Goal: Information Seeking & Learning: Learn about a topic

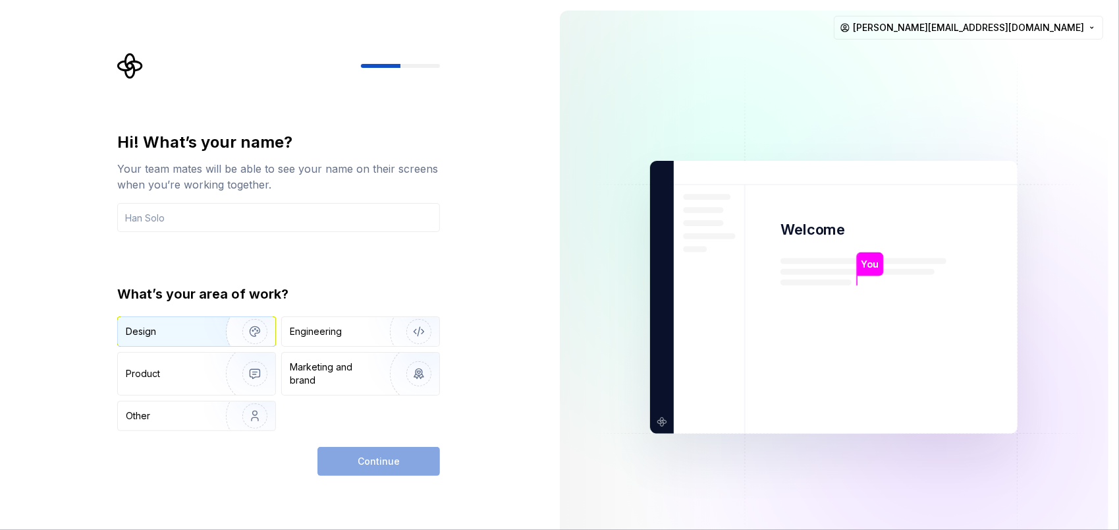
click at [184, 333] on div "Design" at bounding box center [167, 331] width 83 height 13
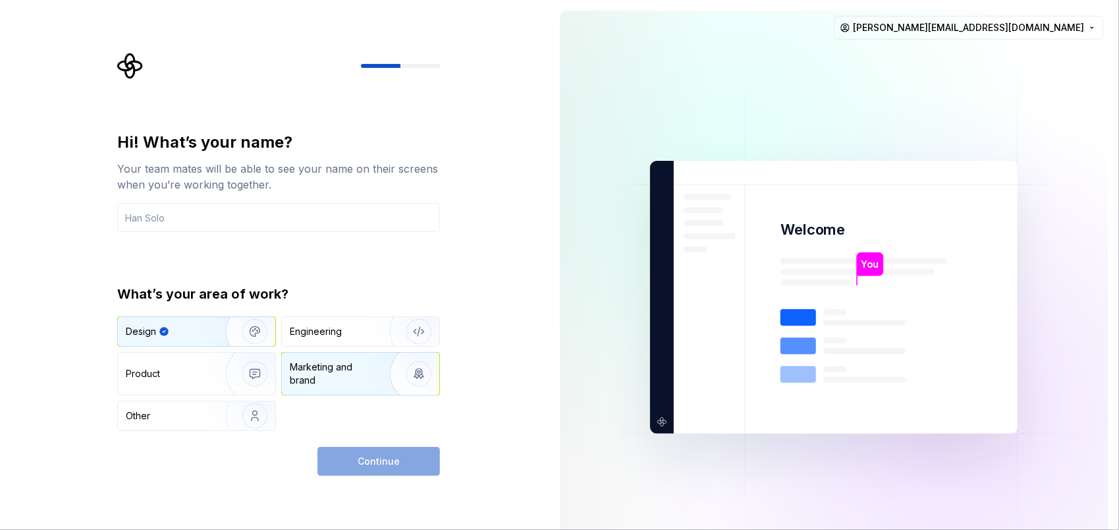
click at [292, 375] on div "Marketing and brand" at bounding box center [334, 373] width 89 height 26
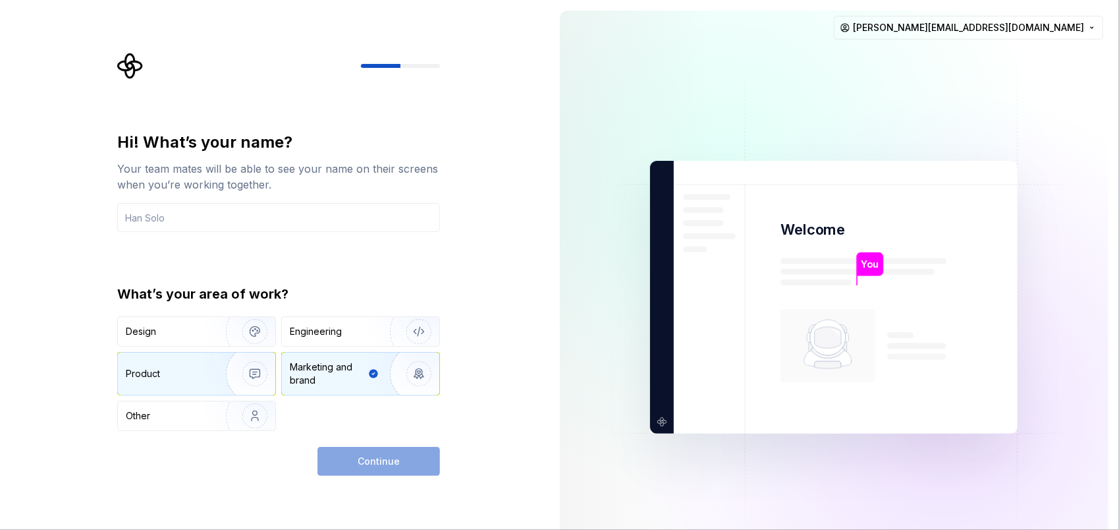
click at [195, 387] on div "Product" at bounding box center [196, 373] width 157 height 42
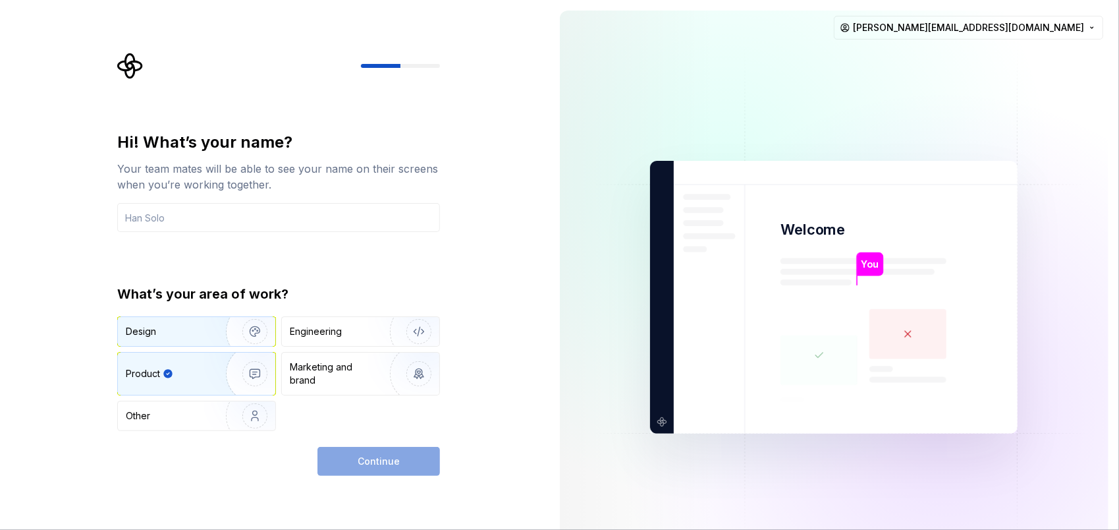
click at [205, 341] on img "button" at bounding box center [246, 331] width 84 height 88
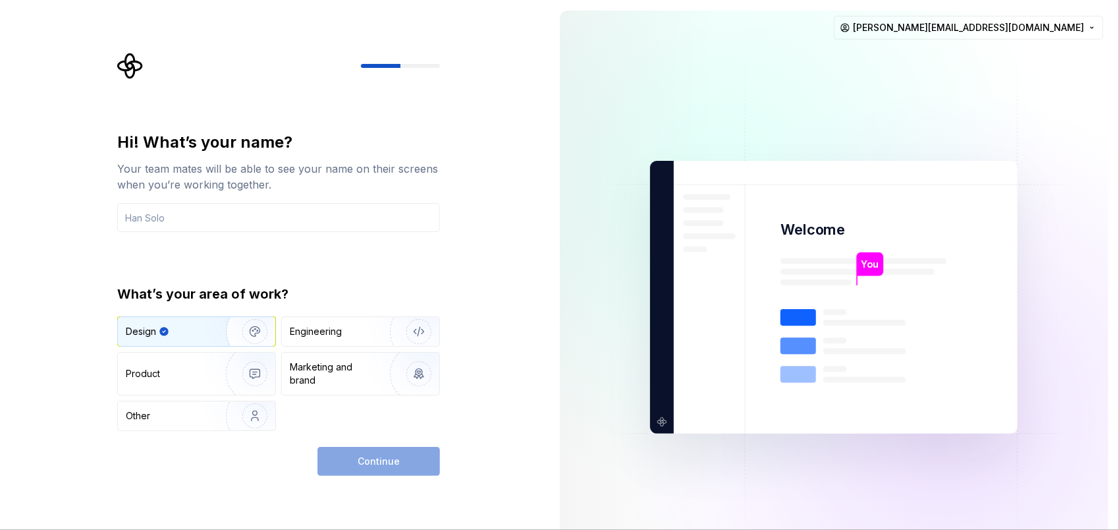
click at [342, 457] on div "Continue" at bounding box center [378, 461] width 123 height 29
click at [248, 220] on input "text" at bounding box center [278, 217] width 323 height 29
click at [184, 217] on input "text" at bounding box center [278, 217] width 323 height 29
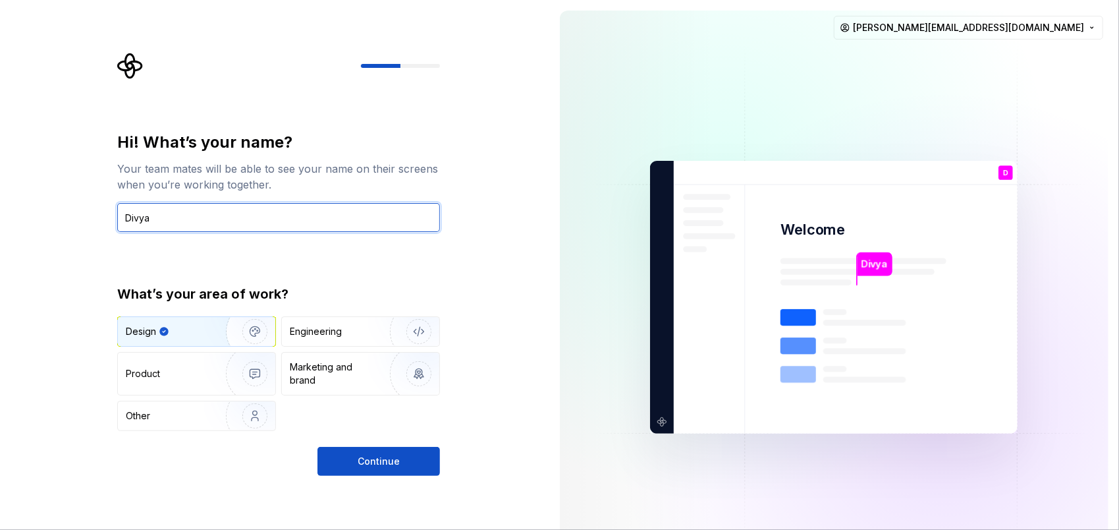
type input "Divya"
click at [255, 251] on div "Hi! What’s your name? Your team mates will be able to see your name on their sc…" at bounding box center [278, 281] width 323 height 299
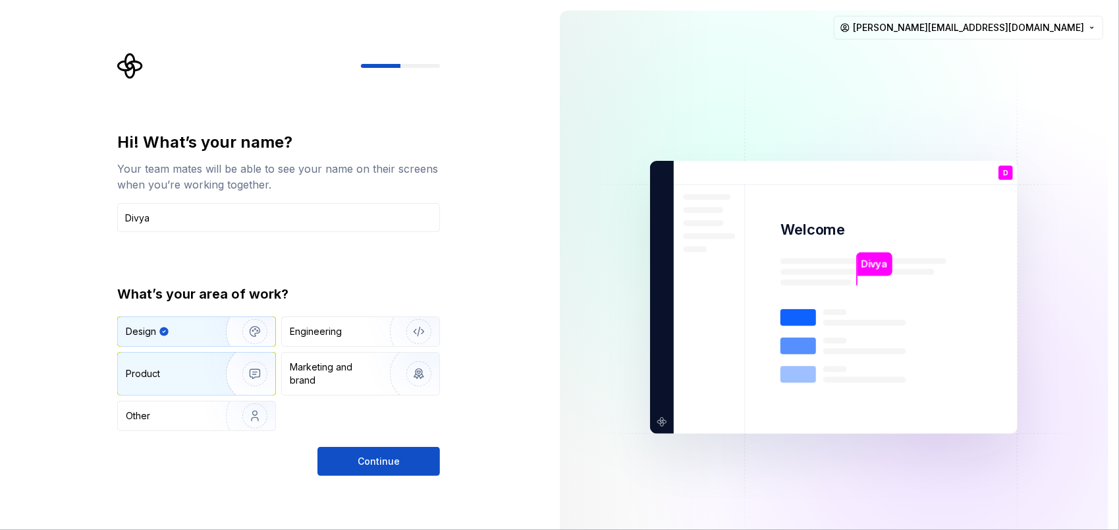
click at [213, 371] on img "button" at bounding box center [246, 373] width 84 height 88
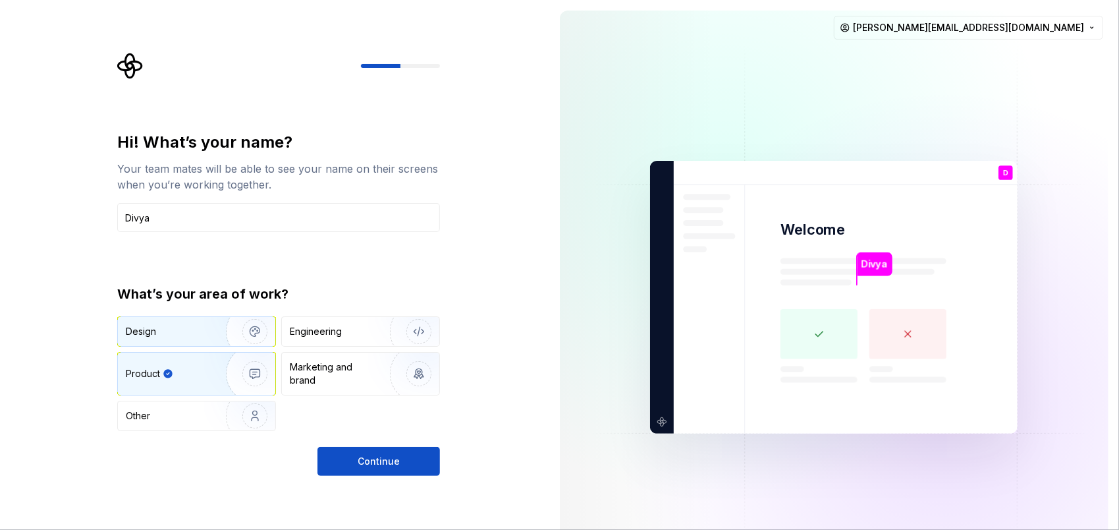
click at [217, 333] on img "button" at bounding box center [246, 331] width 84 height 88
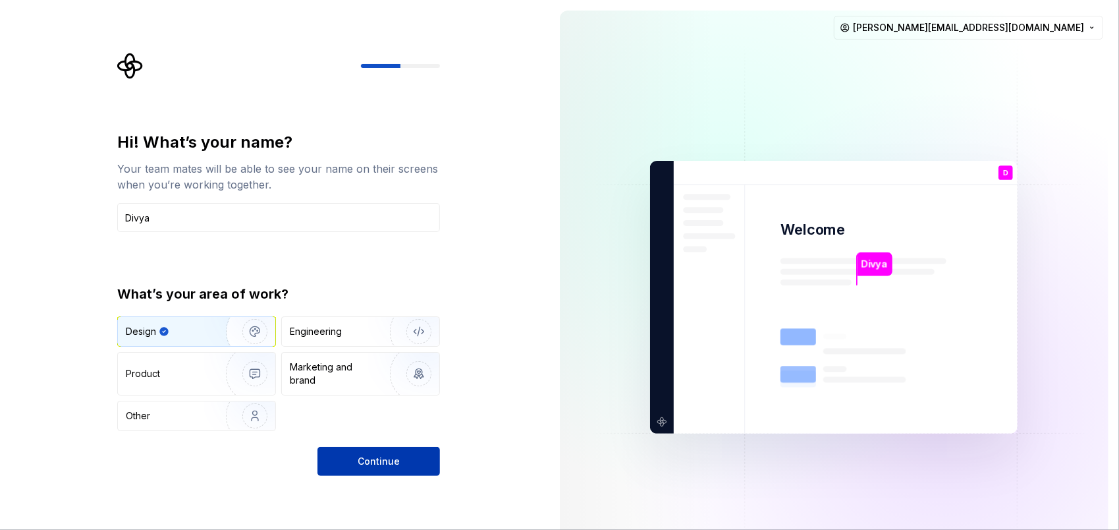
click at [374, 461] on span "Continue" at bounding box center [379, 460] width 42 height 13
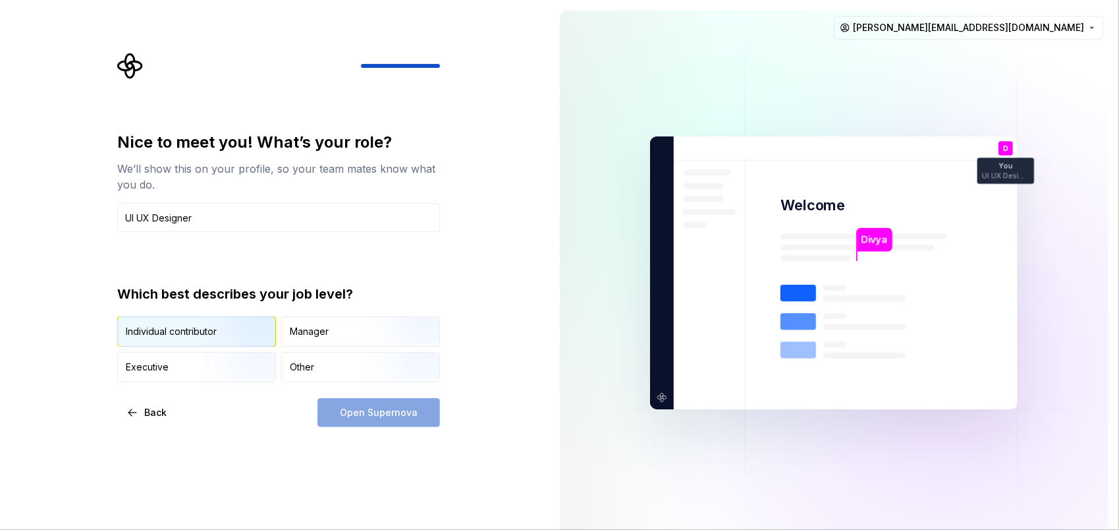
type input "UI UX Designer"
click at [243, 330] on img "button" at bounding box center [244, 348] width 84 height 88
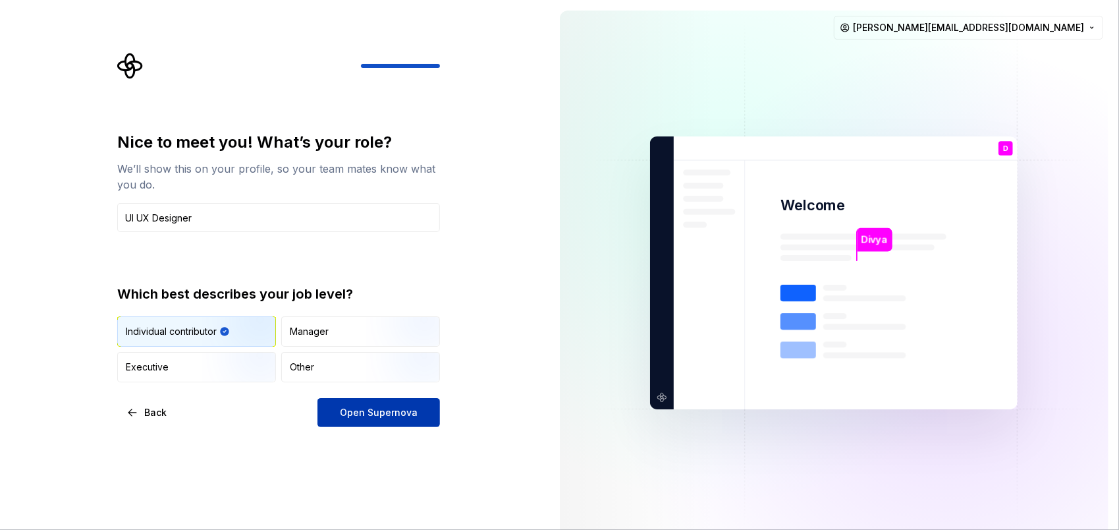
click at [381, 422] on button "Open Supernova" at bounding box center [378, 412] width 123 height 29
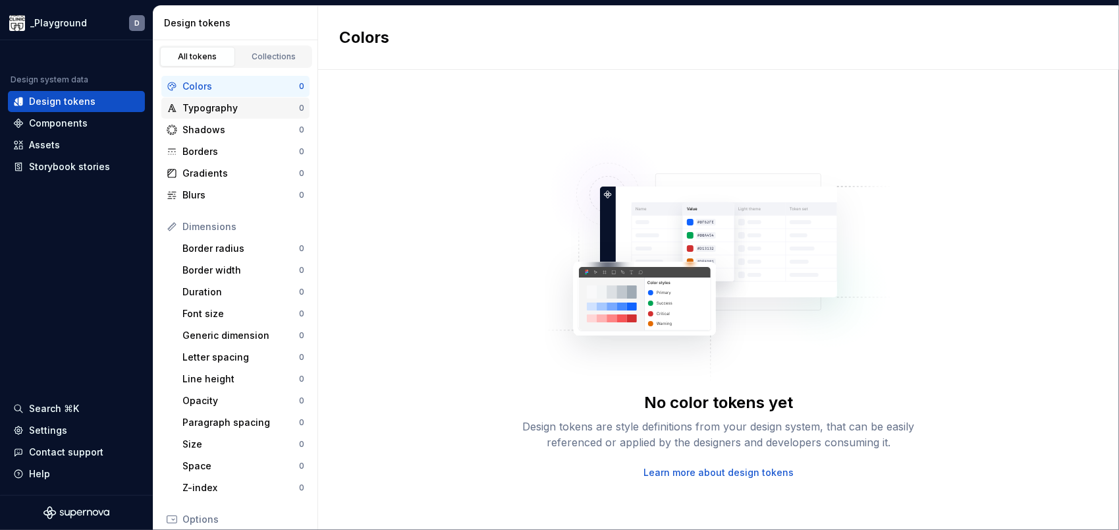
click at [240, 109] on div "Typography" at bounding box center [240, 107] width 117 height 13
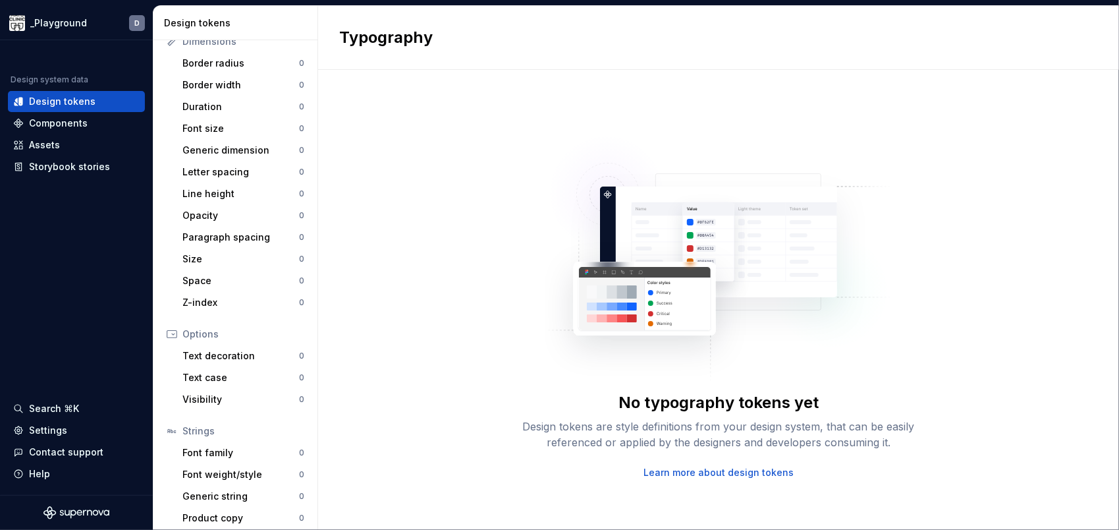
scroll to position [191, 0]
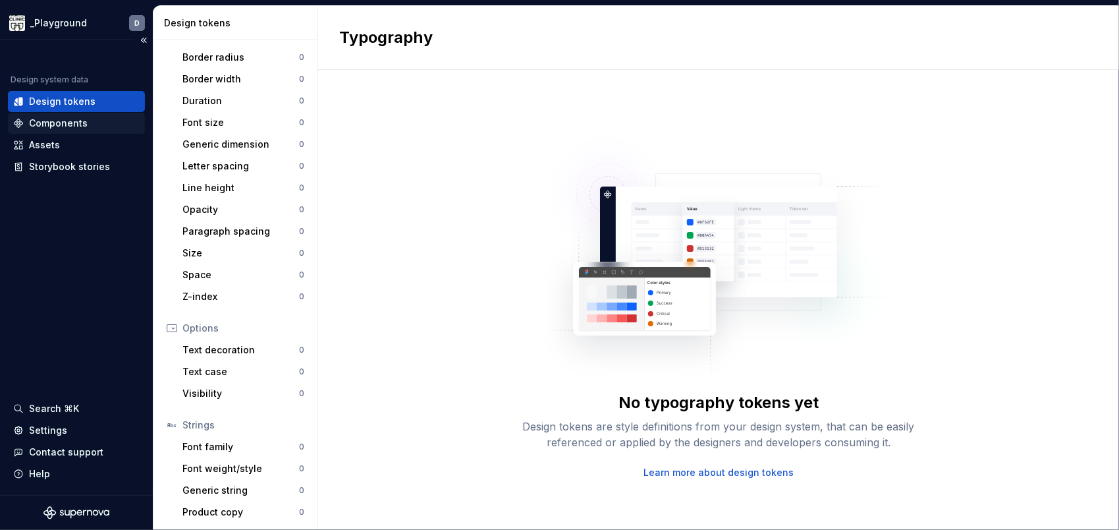
click at [68, 125] on div "Components" at bounding box center [58, 123] width 59 height 13
click at [63, 145] on div "Assets" at bounding box center [76, 144] width 126 height 13
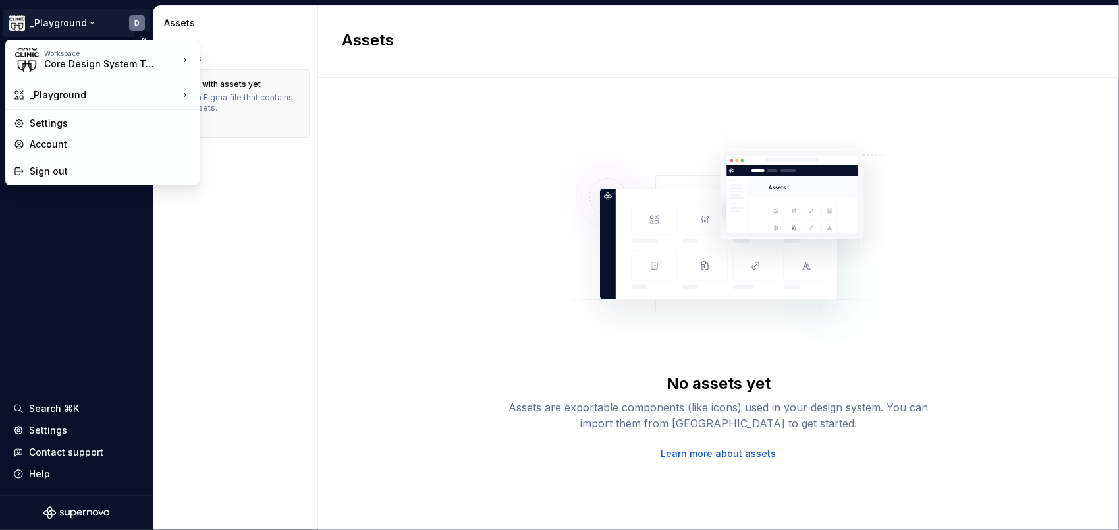
click at [62, 26] on html "_Playground D Design system data Design tokens Components Assets Storybook stor…" at bounding box center [559, 265] width 1119 height 530
click at [85, 65] on div "Core Design System Team" at bounding box center [100, 63] width 112 height 13
click at [273, 66] on div "Core Design System Team" at bounding box center [274, 56] width 148 height 21
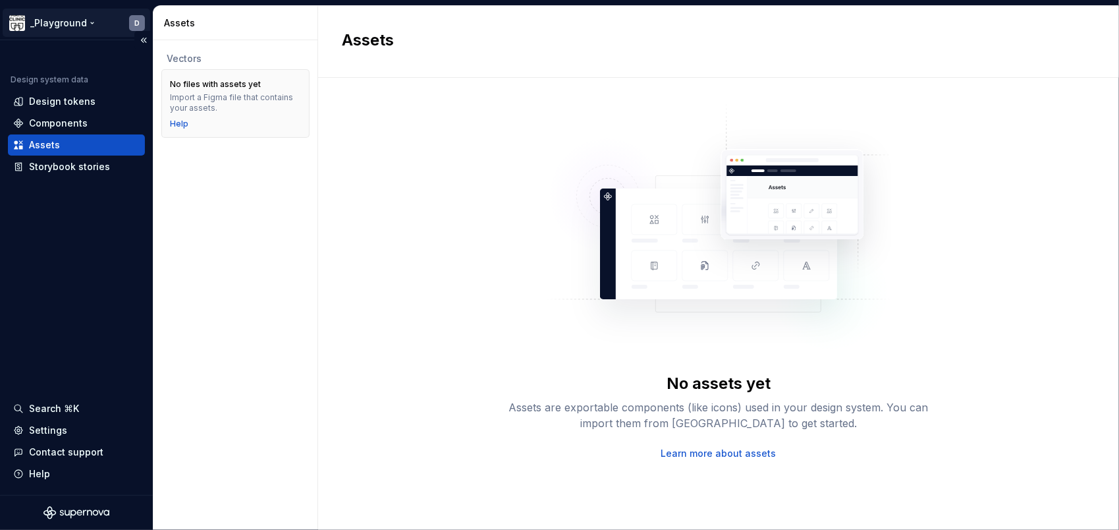
click at [78, 20] on html "_Playground D Design system data Design tokens Components Assets Storybook stor…" at bounding box center [559, 265] width 1119 height 530
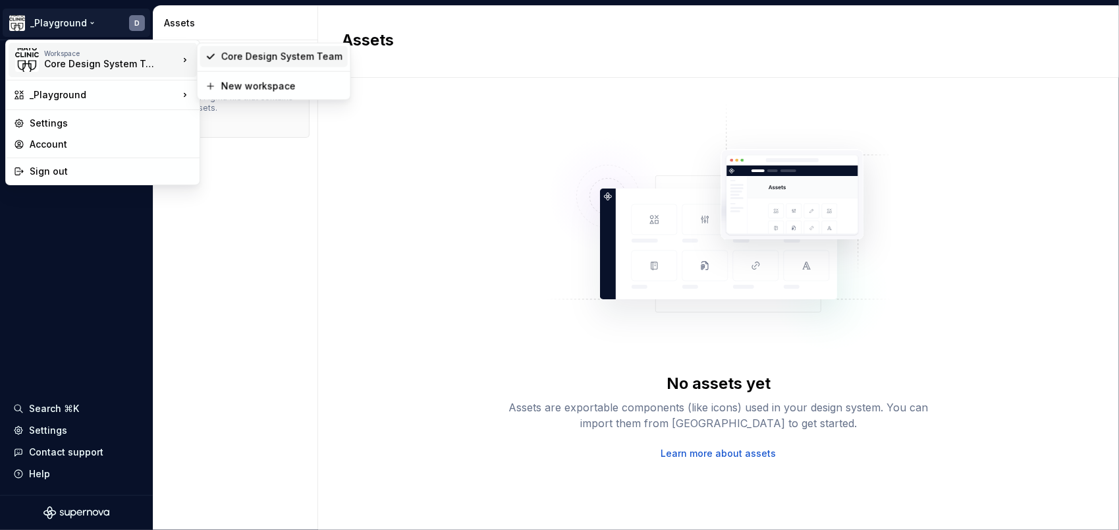
click at [262, 59] on div "Core Design System Team" at bounding box center [281, 56] width 121 height 13
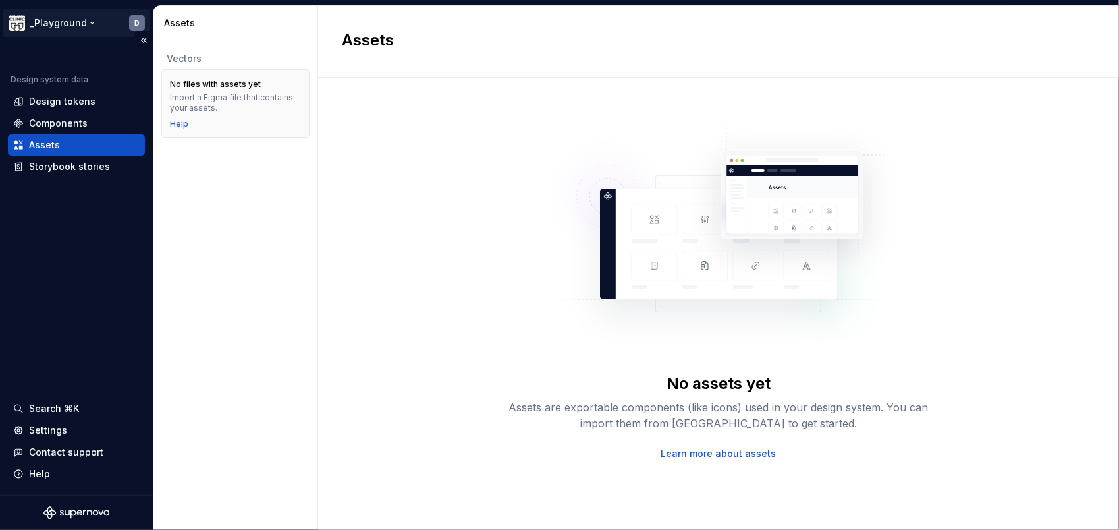
click at [74, 18] on html "_Playground D Design system data Design tokens Components Assets Storybook stor…" at bounding box center [559, 265] width 1119 height 530
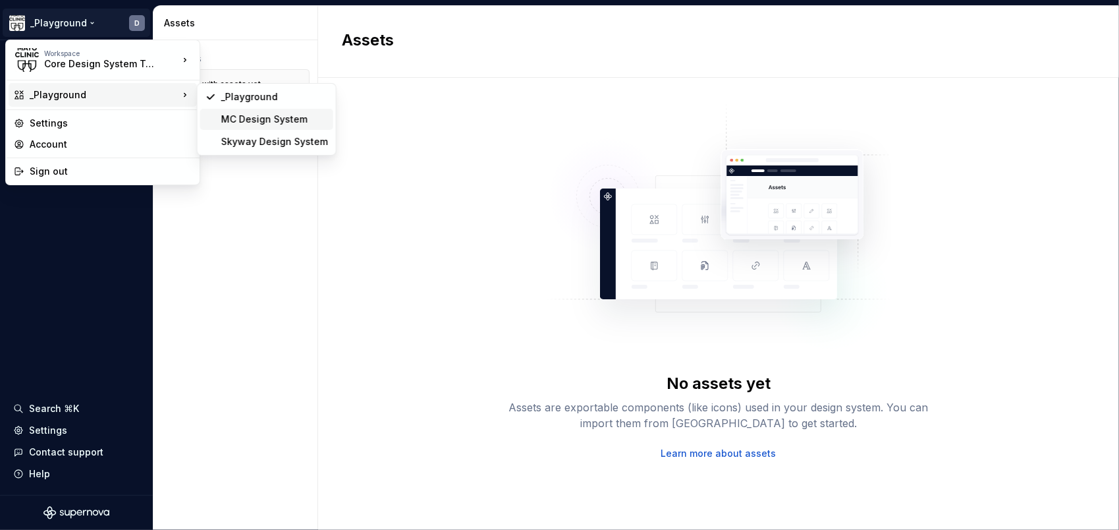
click at [283, 122] on div "MC Design System" at bounding box center [274, 119] width 107 height 13
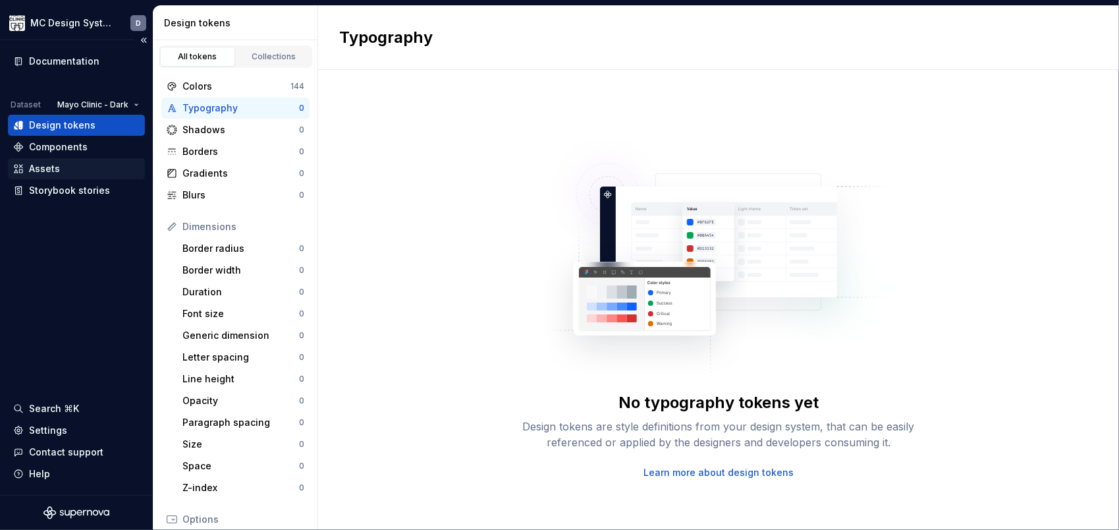
click at [86, 169] on div "Assets" at bounding box center [76, 168] width 126 height 13
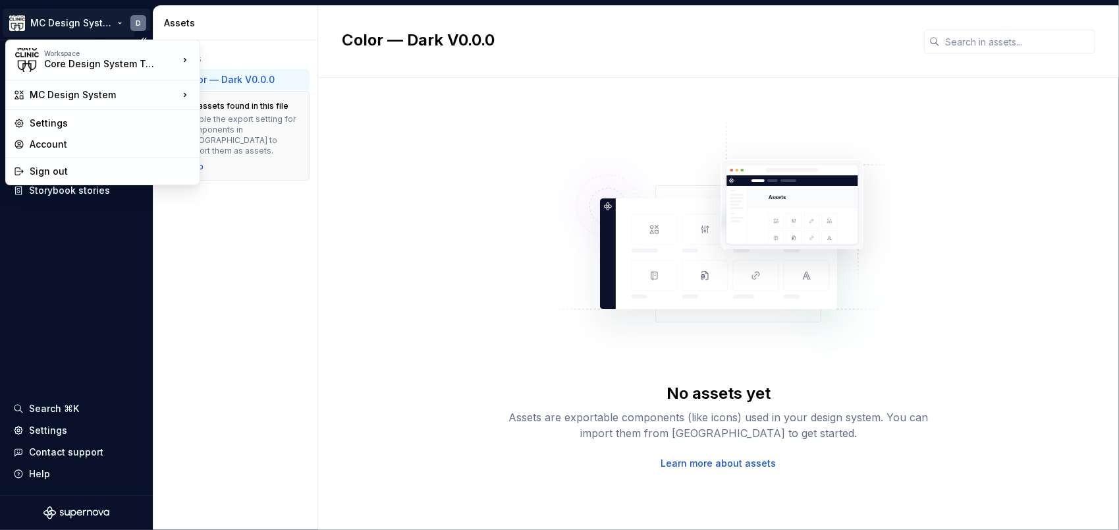
click at [85, 18] on html "MC Design System D Documentation Dataset Mayo Clinic - Dark Design tokens Compo…" at bounding box center [559, 265] width 1119 height 530
click at [253, 133] on div "Skyway Design System" at bounding box center [266, 141] width 133 height 21
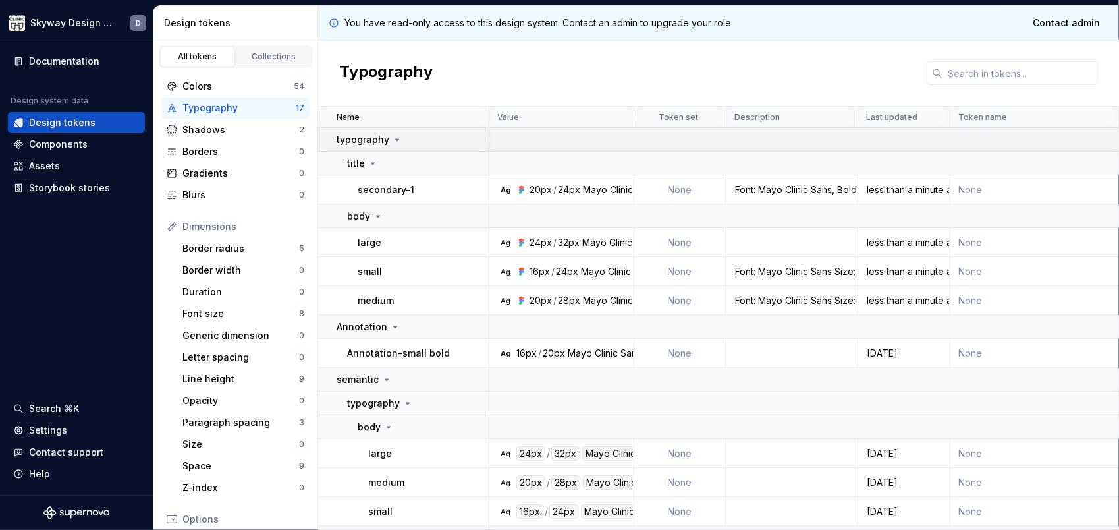
click at [379, 134] on p "typography" at bounding box center [363, 139] width 53 height 13
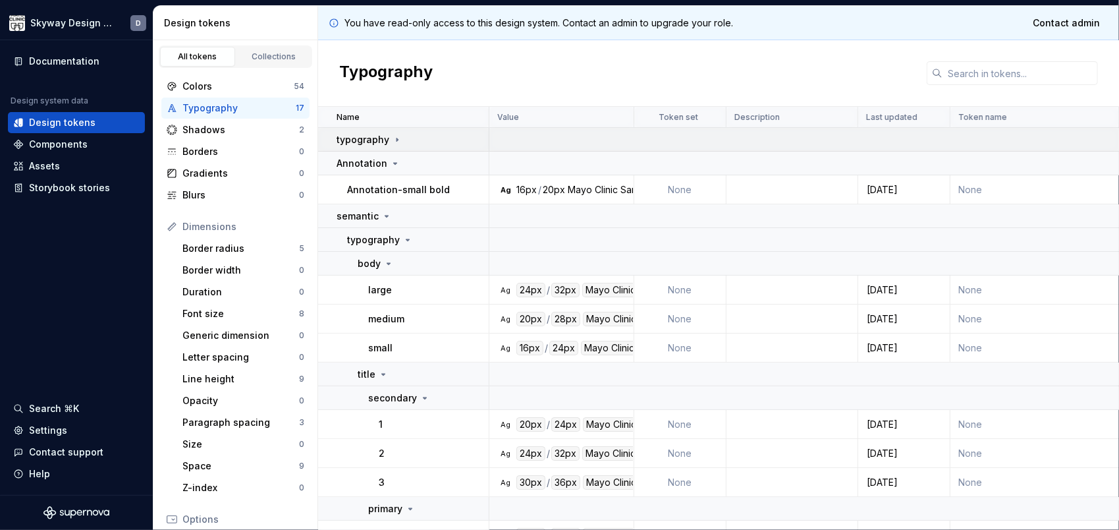
click at [394, 140] on icon at bounding box center [397, 139] width 11 height 11
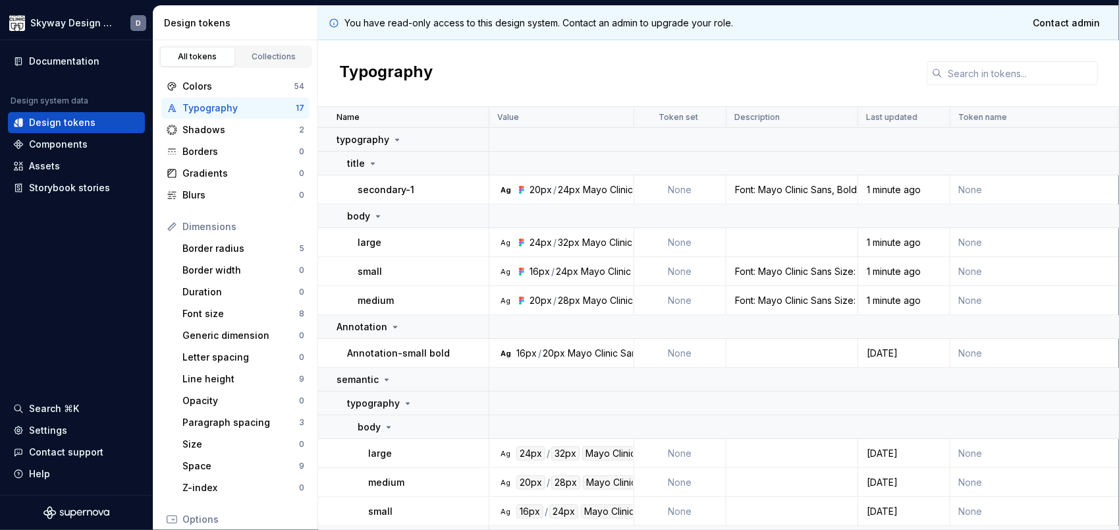
drag, startPoint x: 371, startPoint y: 137, endPoint x: 354, endPoint y: 194, distance: 59.6
click at [354, 194] on td "secondary-1" at bounding box center [403, 189] width 171 height 29
drag, startPoint x: 605, startPoint y: 190, endPoint x: 580, endPoint y: 190, distance: 25.0
click at [605, 191] on div "Mayo Clinic Sans" at bounding box center [620, 189] width 74 height 13
click at [558, 189] on div "24px" at bounding box center [569, 189] width 22 height 13
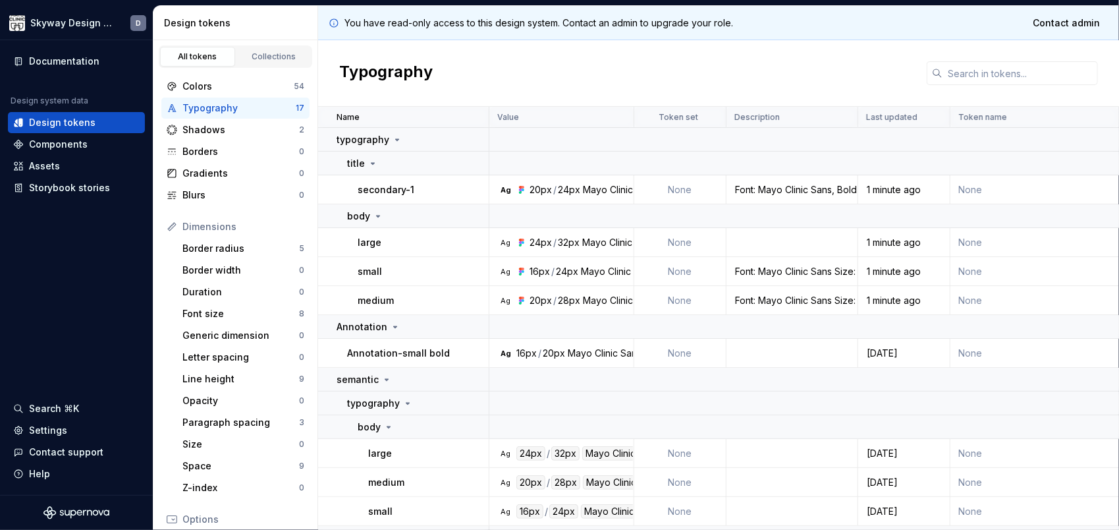
click at [771, 188] on div "Font: Mayo Clinic Sans, Bold Size: 20px Line Height: 24px Keywords: header, hea…" at bounding box center [792, 189] width 130 height 13
click at [953, 194] on td "None" at bounding box center [1045, 189] width 190 height 29
click at [368, 165] on icon at bounding box center [373, 163] width 11 height 11
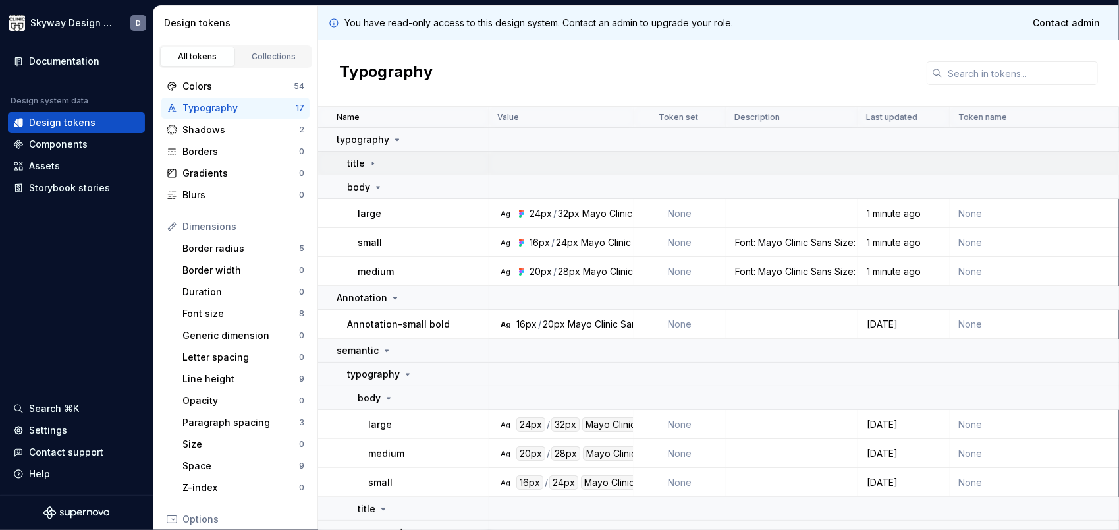
click at [368, 165] on icon at bounding box center [373, 163] width 11 height 11
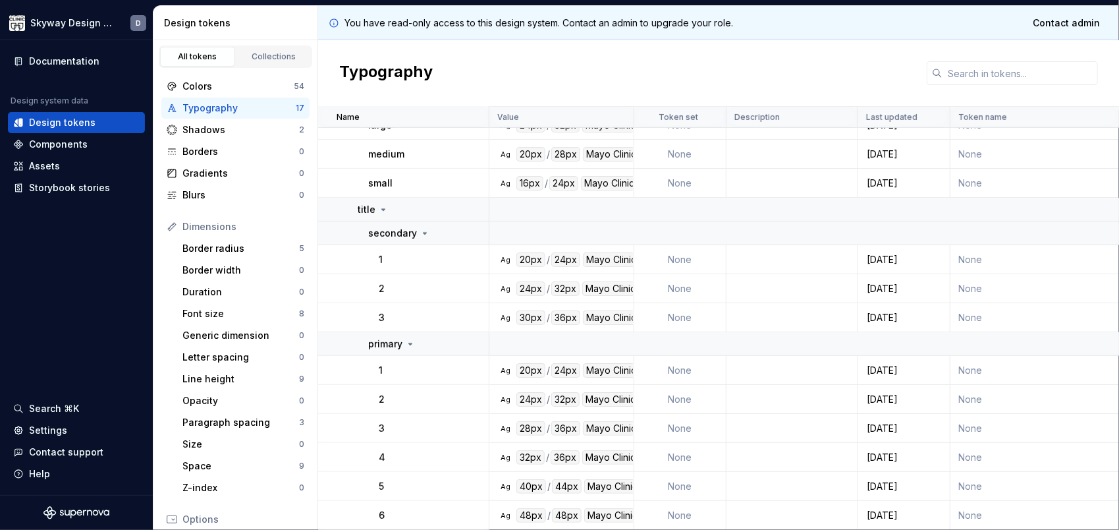
scroll to position [335, 0]
